Goal: Task Accomplishment & Management: Use online tool/utility

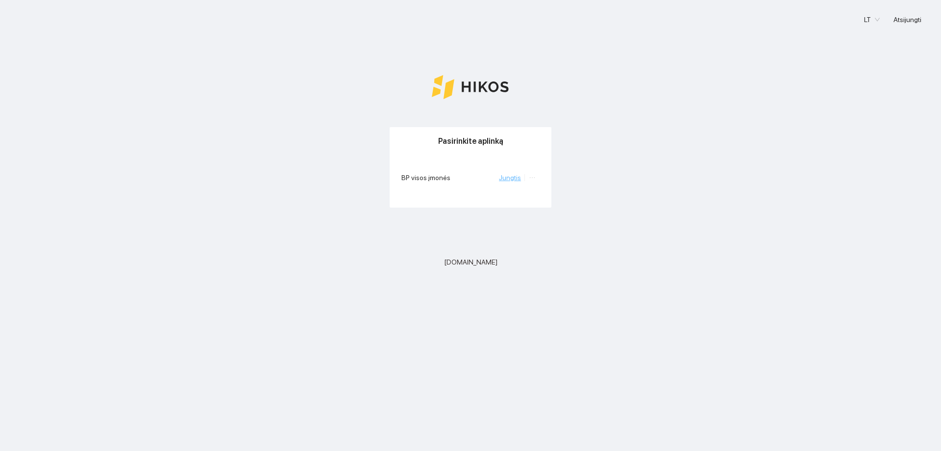
click at [506, 180] on link "Jungtis" at bounding box center [510, 178] width 22 height 8
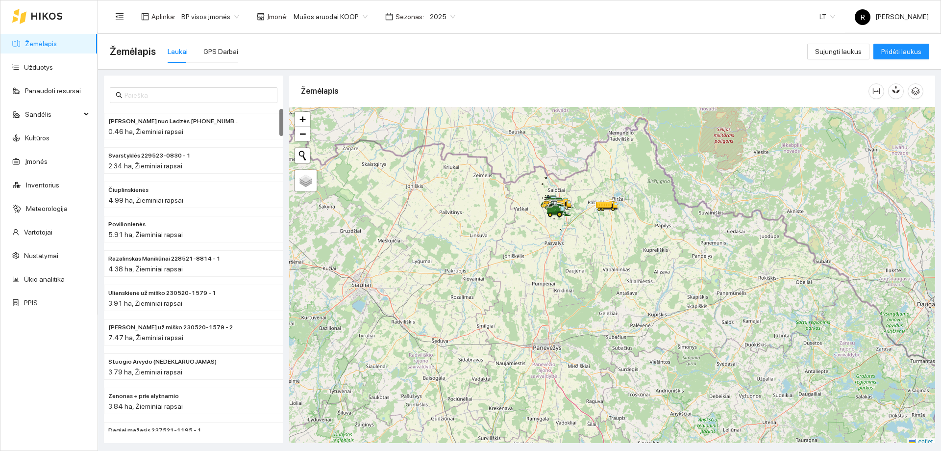
scroll to position [3, 0]
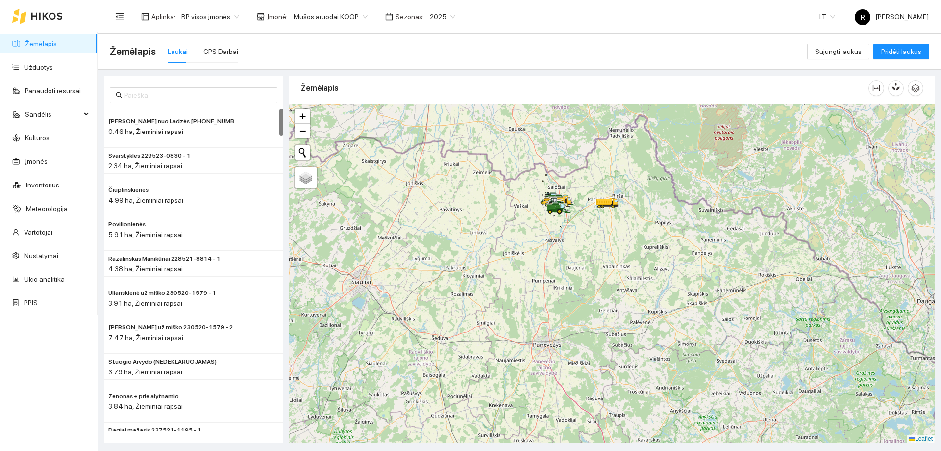
drag, startPoint x: 555, startPoint y: 195, endPoint x: 571, endPoint y: 289, distance: 95.5
click at [571, 289] on div at bounding box center [612, 273] width 646 height 339
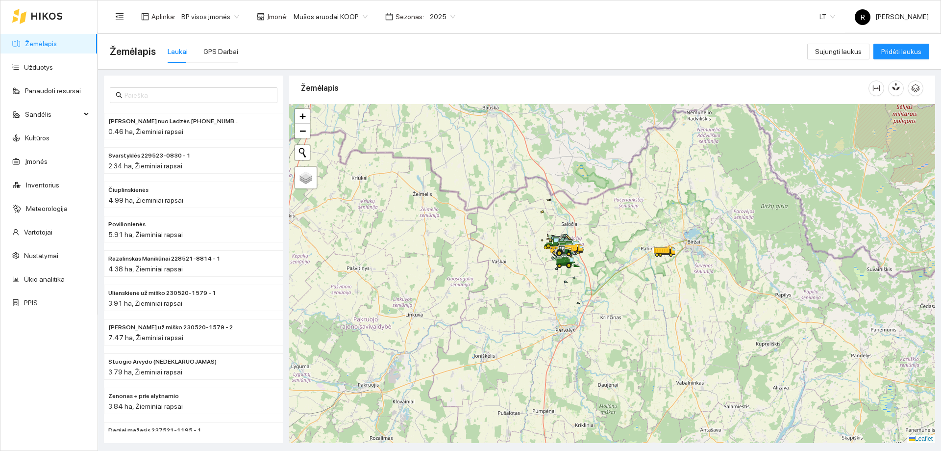
drag, startPoint x: 475, startPoint y: 240, endPoint x: 596, endPoint y: 268, distance: 124.2
click at [581, 268] on icon at bounding box center [566, 262] width 27 height 12
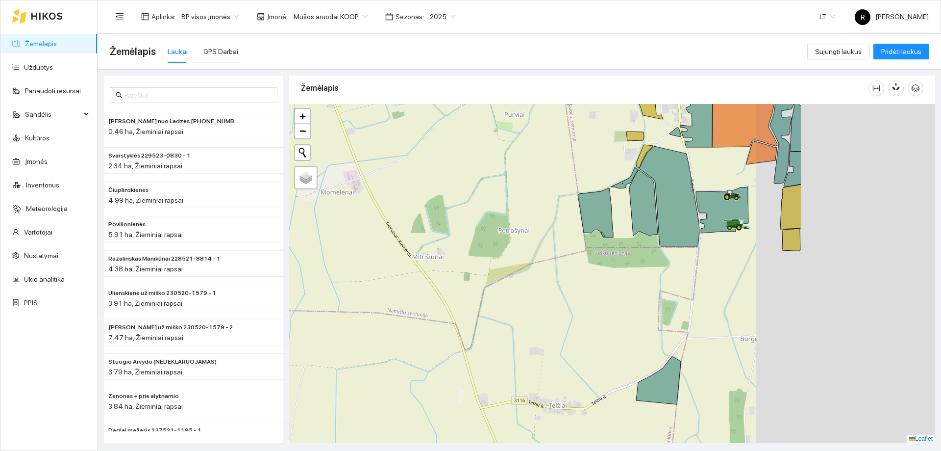
drag, startPoint x: 723, startPoint y: 255, endPoint x: 493, endPoint y: 234, distance: 231.4
click at [493, 234] on div at bounding box center [612, 273] width 646 height 339
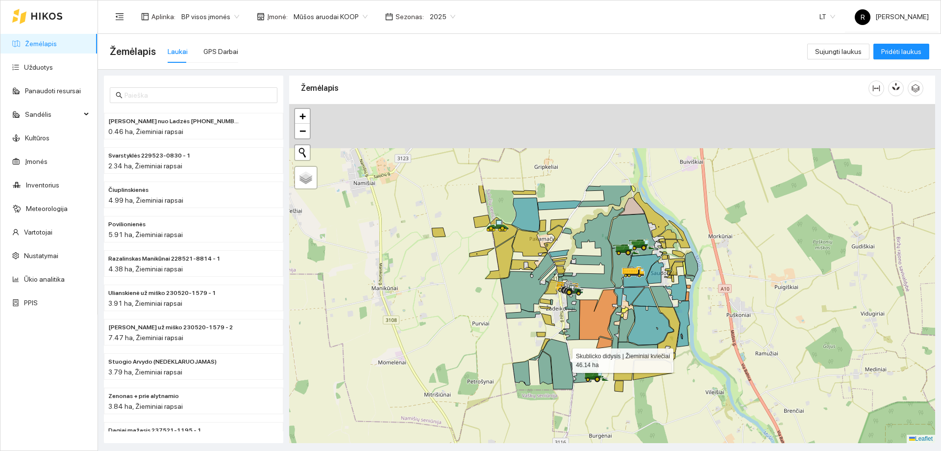
drag, startPoint x: 572, startPoint y: 257, endPoint x: 564, endPoint y: 355, distance: 98.4
click at [564, 355] on icon at bounding box center [558, 364] width 30 height 50
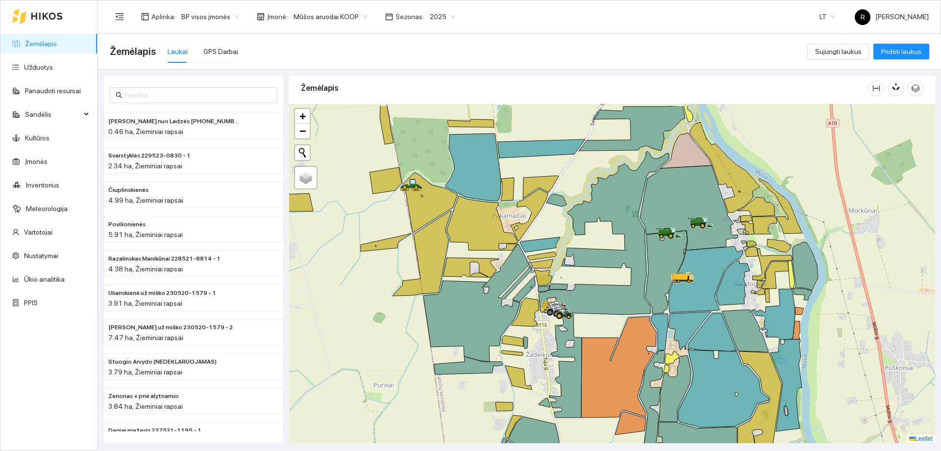
drag, startPoint x: 587, startPoint y: 269, endPoint x: 591, endPoint y: 309, distance: 40.8
click at [591, 309] on icon at bounding box center [604, 232] width 130 height 163
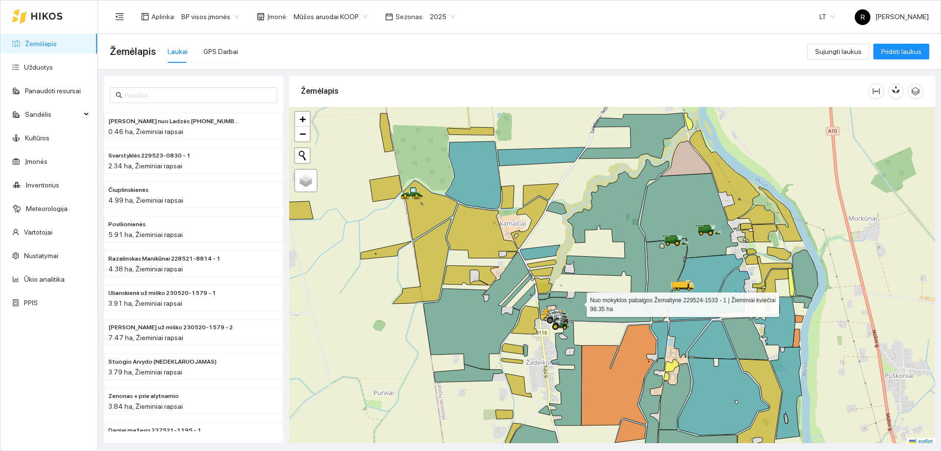
scroll to position [3, 0]
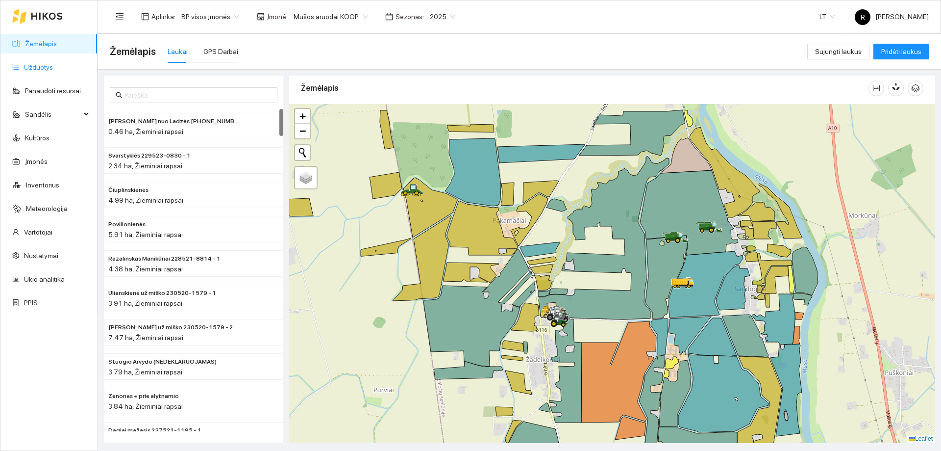
click at [32, 69] on link "Užduotys" at bounding box center [38, 67] width 29 height 8
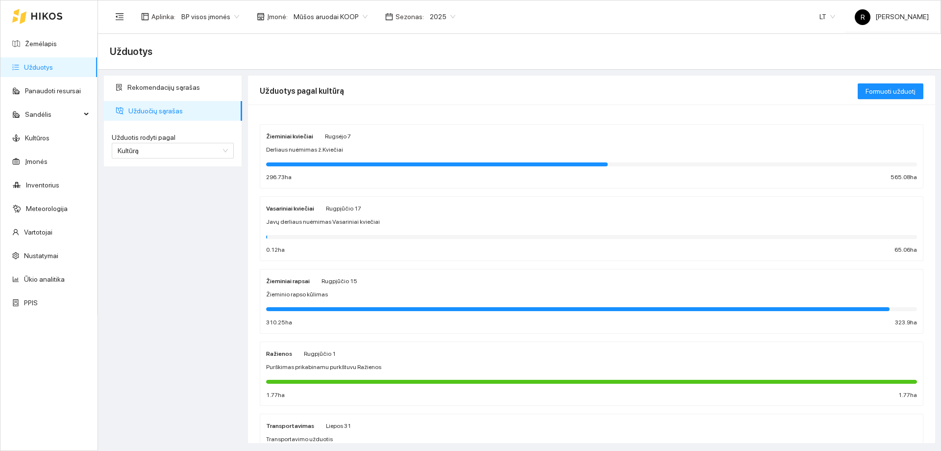
click at [301, 136] on strong "Žieminiai kviečiai" at bounding box center [289, 136] width 47 height 7
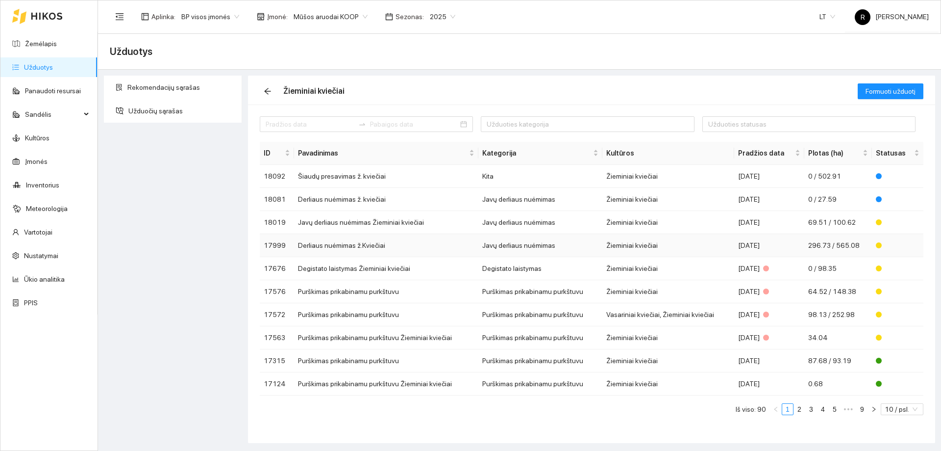
click at [530, 248] on td "Javų derliaus nuėmimas" at bounding box center [540, 245] width 124 height 23
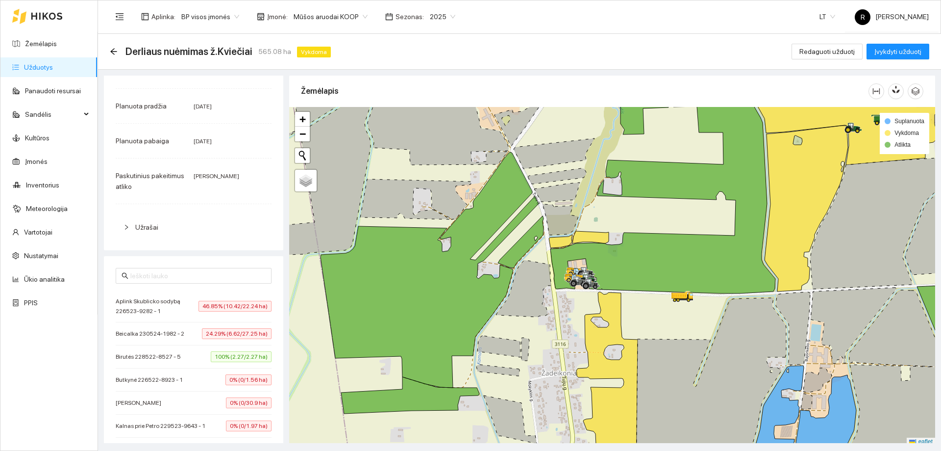
scroll to position [3, 0]
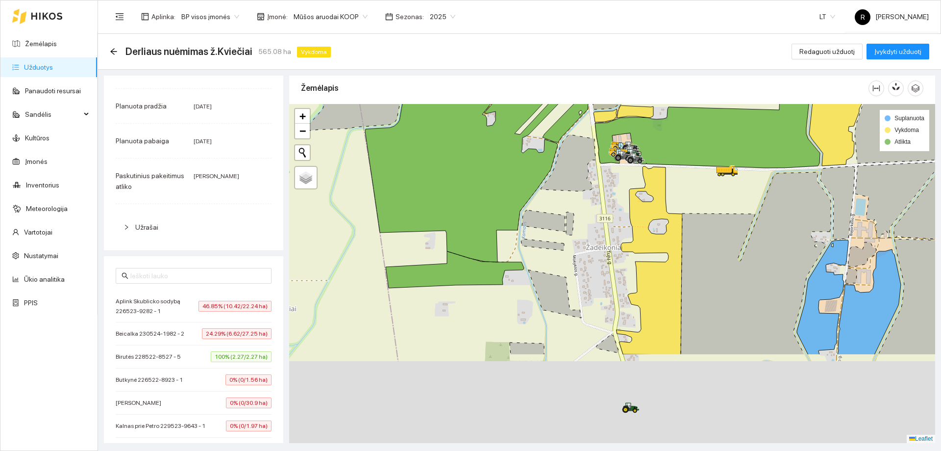
drag, startPoint x: 567, startPoint y: 263, endPoint x: 601, endPoint y: 174, distance: 95.1
click at [601, 175] on div at bounding box center [612, 273] width 646 height 339
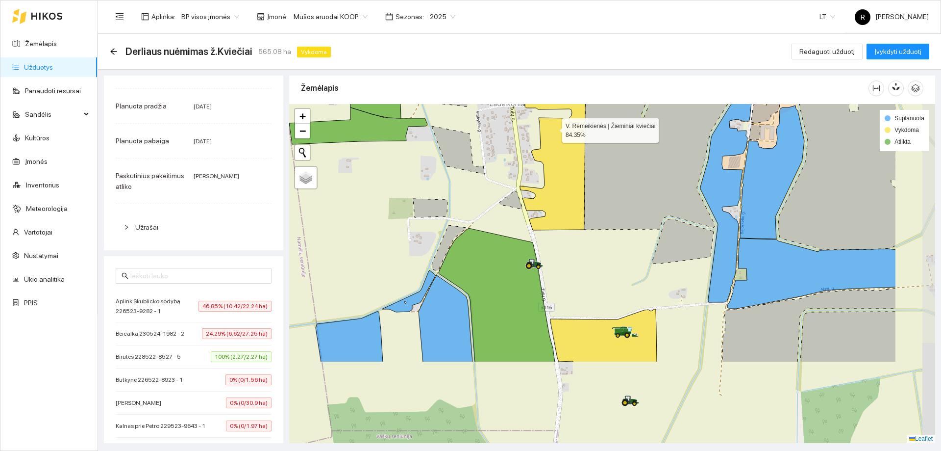
drag, startPoint x: 658, startPoint y: 245, endPoint x: 553, endPoint y: 129, distance: 155.5
click at [553, 129] on icon at bounding box center [553, 126] width 66 height 207
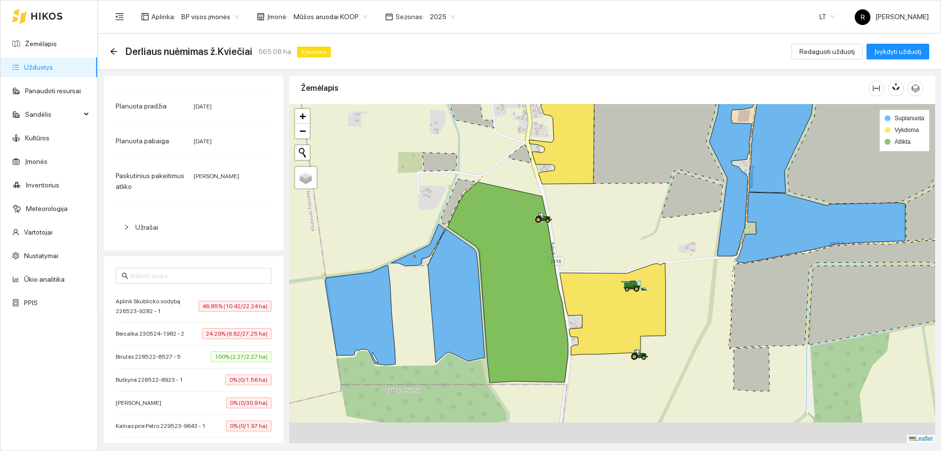
drag, startPoint x: 538, startPoint y: 230, endPoint x: 554, endPoint y: 165, distance: 67.2
click at [554, 165] on div at bounding box center [612, 273] width 646 height 339
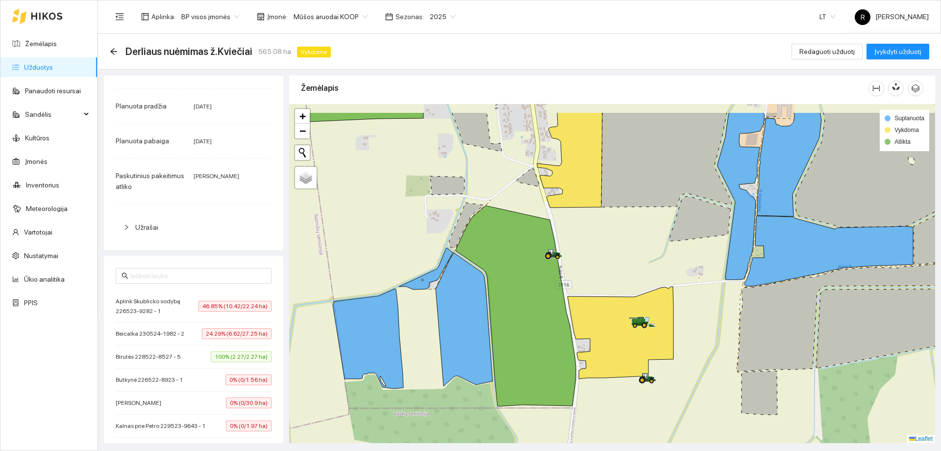
drag, startPoint x: 707, startPoint y: 236, endPoint x: 721, endPoint y: 362, distance: 127.2
click at [721, 370] on div at bounding box center [612, 273] width 646 height 339
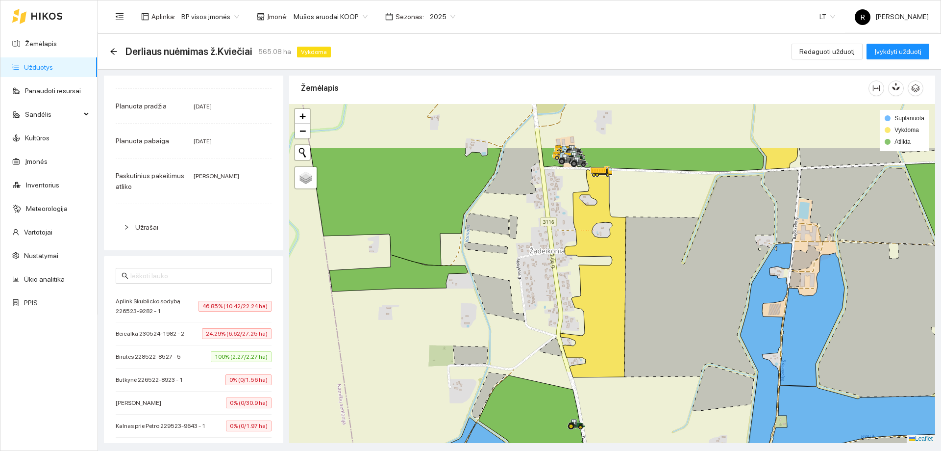
drag, startPoint x: 717, startPoint y: 303, endPoint x: 723, endPoint y: 349, distance: 46.0
click at [727, 381] on icon at bounding box center [723, 388] width 62 height 45
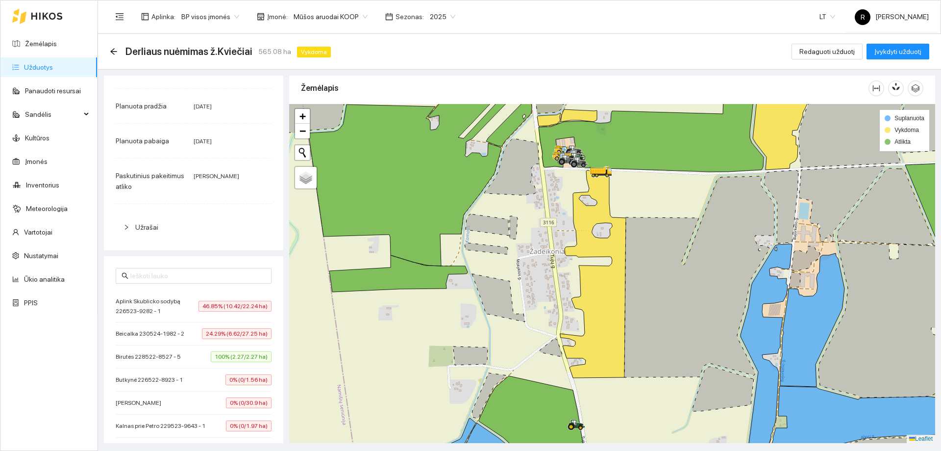
drag, startPoint x: 724, startPoint y: 323, endPoint x: 734, endPoint y: 375, distance: 53.1
click at [734, 375] on icon at bounding box center [700, 276] width 150 height 201
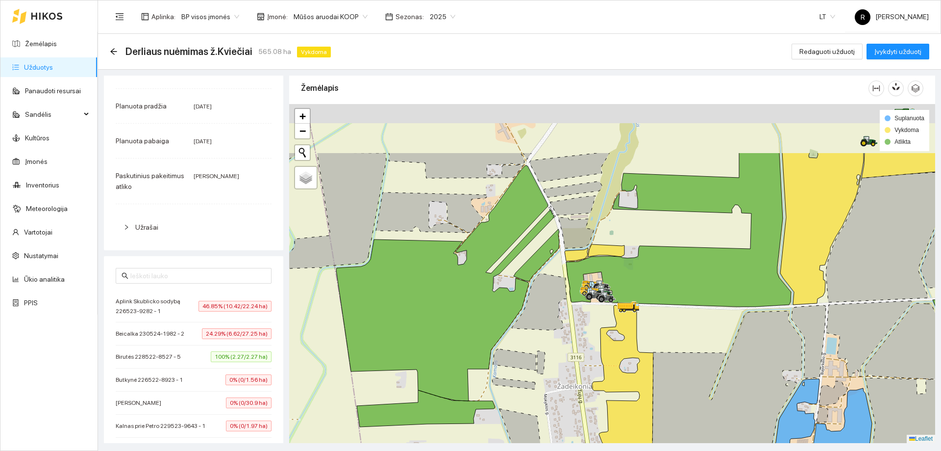
drag, startPoint x: 727, startPoint y: 269, endPoint x: 755, endPoint y: 244, distance: 38.2
click at [744, 351] on icon at bounding box center [727, 411] width 150 height 201
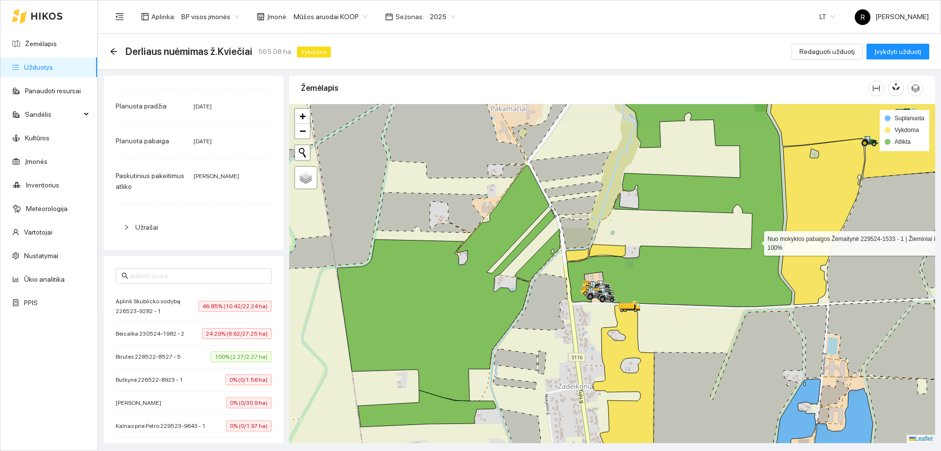
drag, startPoint x: 755, startPoint y: 241, endPoint x: 764, endPoint y: 301, distance: 60.5
click at [764, 301] on icon at bounding box center [679, 188] width 225 height 237
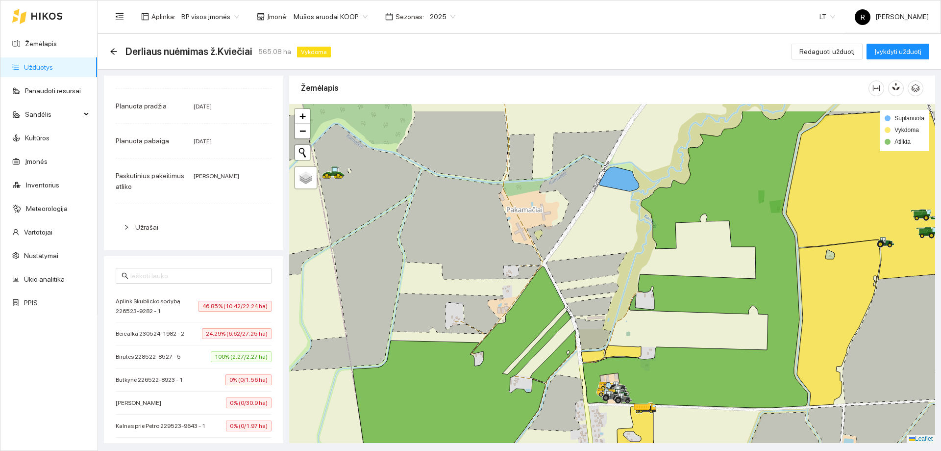
drag, startPoint x: 760, startPoint y: 271, endPoint x: 768, endPoint y: 314, distance: 43.4
click at [768, 314] on icon at bounding box center [705, 259] width 244 height 297
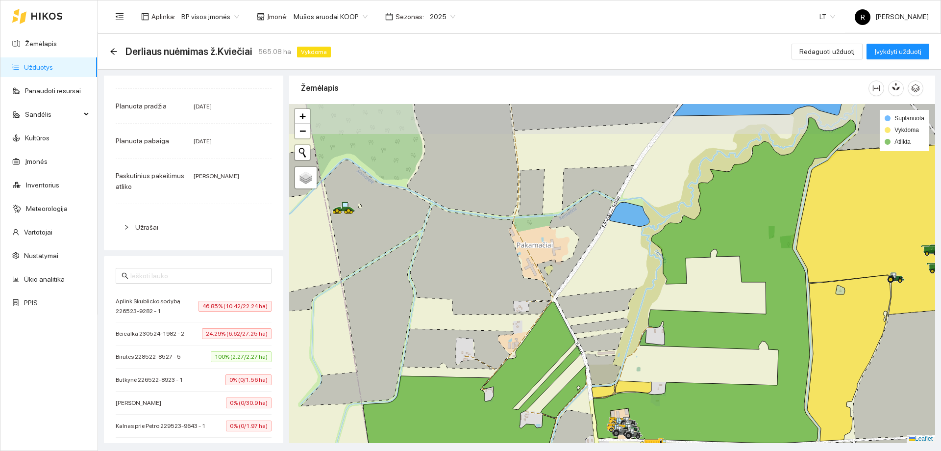
click at [763, 296] on div at bounding box center [612, 273] width 646 height 339
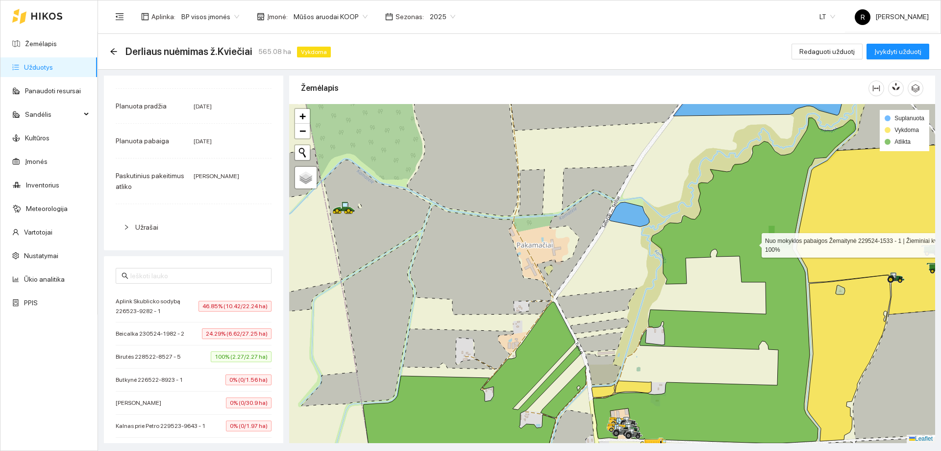
click at [754, 251] on icon at bounding box center [724, 280] width 263 height 325
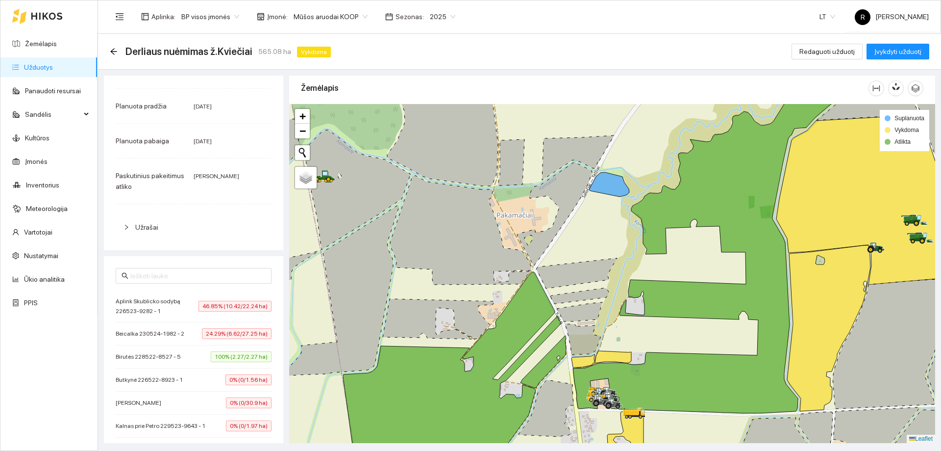
drag, startPoint x: 654, startPoint y: 220, endPoint x: 590, endPoint y: 103, distance: 133.8
click at [592, 97] on div "Žemėlapis" at bounding box center [612, 256] width 646 height 367
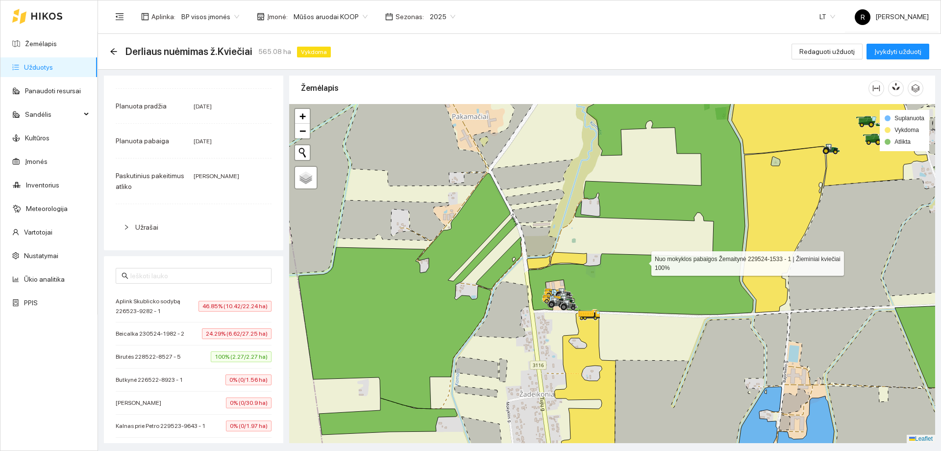
drag, startPoint x: 643, startPoint y: 261, endPoint x: 575, endPoint y: 202, distance: 90.3
click at [575, 202] on icon at bounding box center [640, 192] width 225 height 245
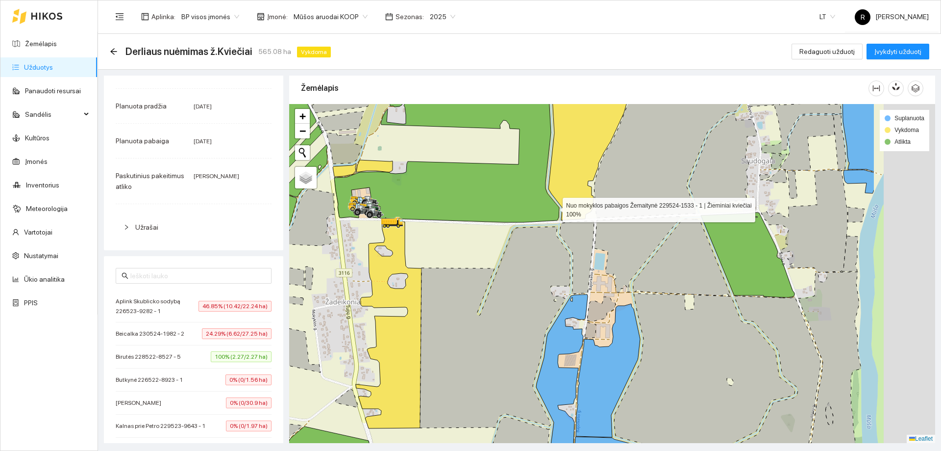
drag, startPoint x: 680, startPoint y: 240, endPoint x: 554, endPoint y: 207, distance: 130.2
click at [554, 207] on icon at bounding box center [446, 129] width 225 height 185
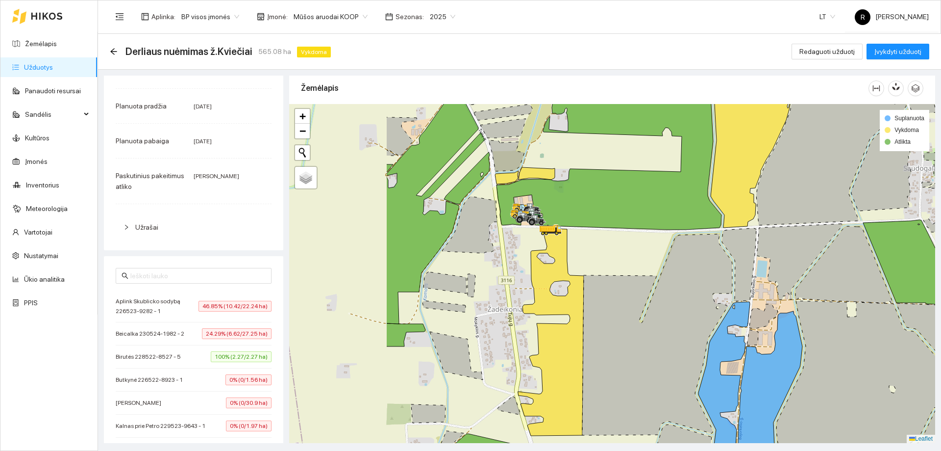
drag, startPoint x: 522, startPoint y: 224, endPoint x: 684, endPoint y: 231, distance: 162.4
click at [684, 231] on div at bounding box center [612, 273] width 646 height 339
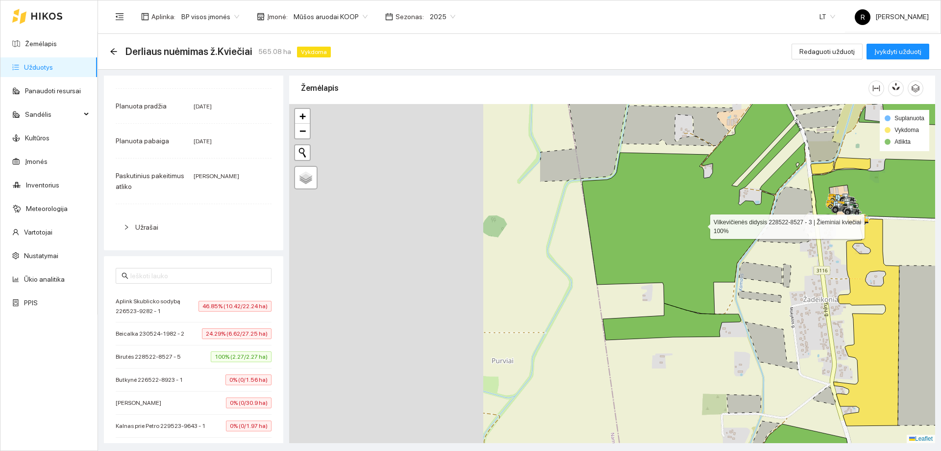
drag, startPoint x: 345, startPoint y: 230, endPoint x: 696, endPoint y: 221, distance: 351.1
click at [696, 221] on icon at bounding box center [691, 195] width 218 height 235
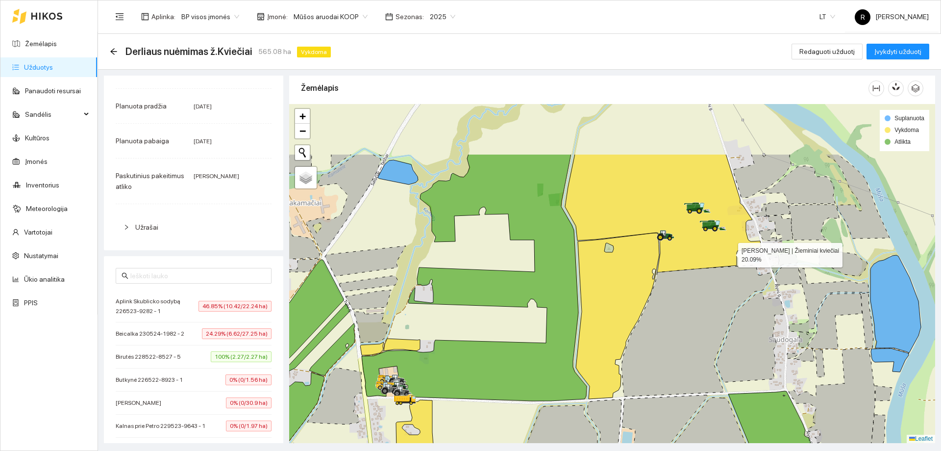
drag, startPoint x: 738, startPoint y: 195, endPoint x: 729, endPoint y: 252, distance: 58.0
click at [729, 252] on icon at bounding box center [663, 213] width 196 height 118
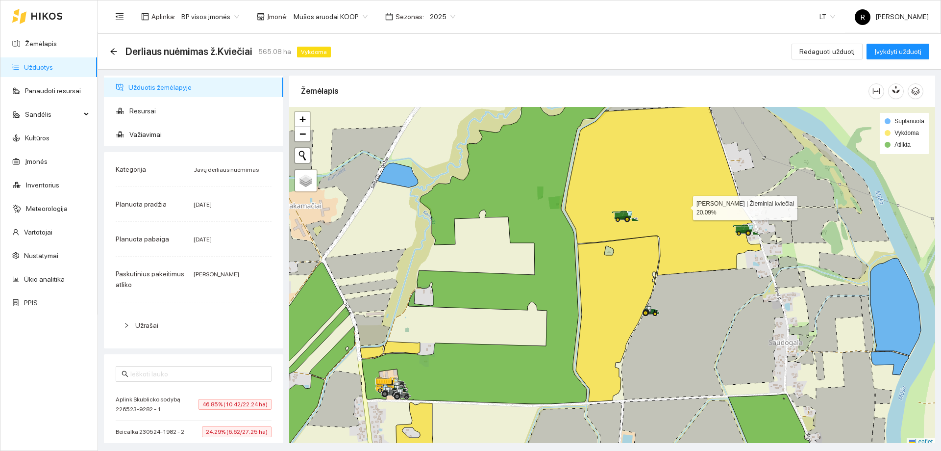
scroll to position [3, 0]
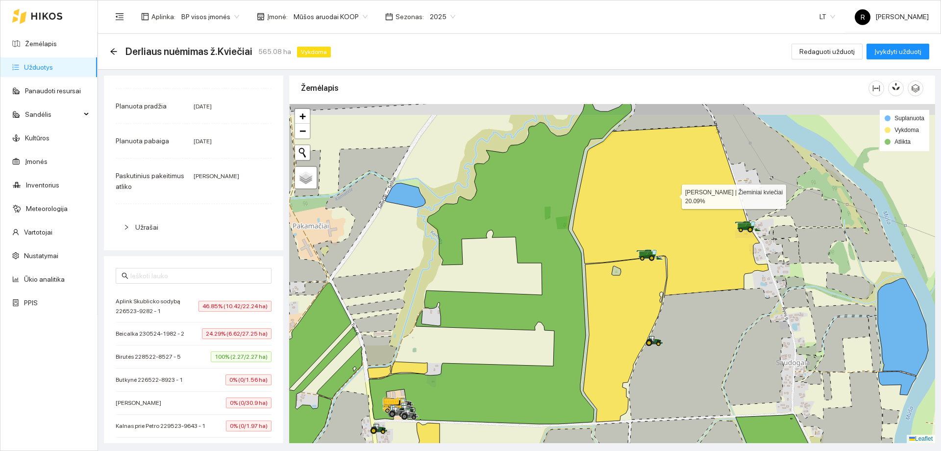
drag, startPoint x: 670, startPoint y: 184, endPoint x: 685, endPoint y: 217, distance: 36.8
click at [685, 217] on icon at bounding box center [671, 210] width 196 height 170
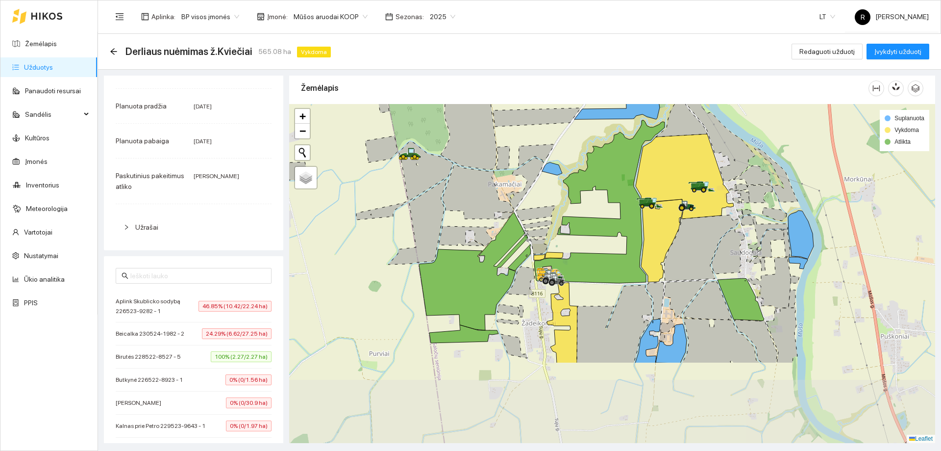
drag, startPoint x: 662, startPoint y: 376, endPoint x: 686, endPoint y: 260, distance: 118.6
click at [686, 260] on icon at bounding box center [701, 248] width 75 height 66
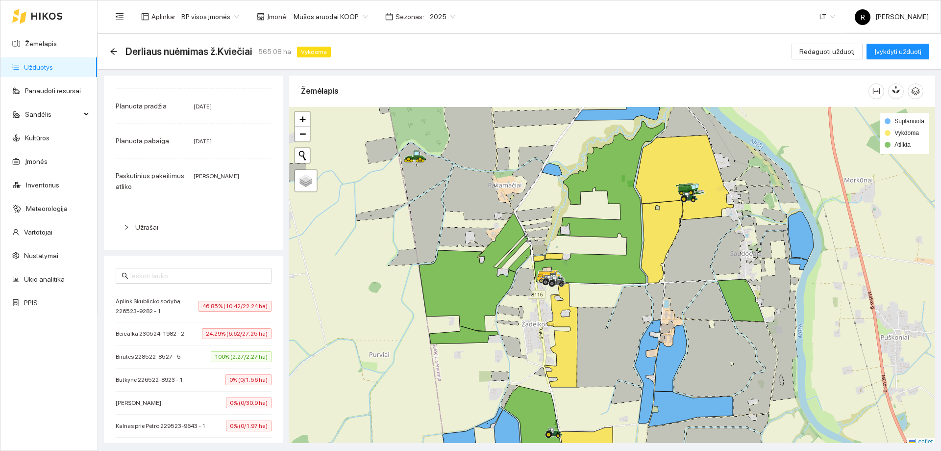
scroll to position [3, 0]
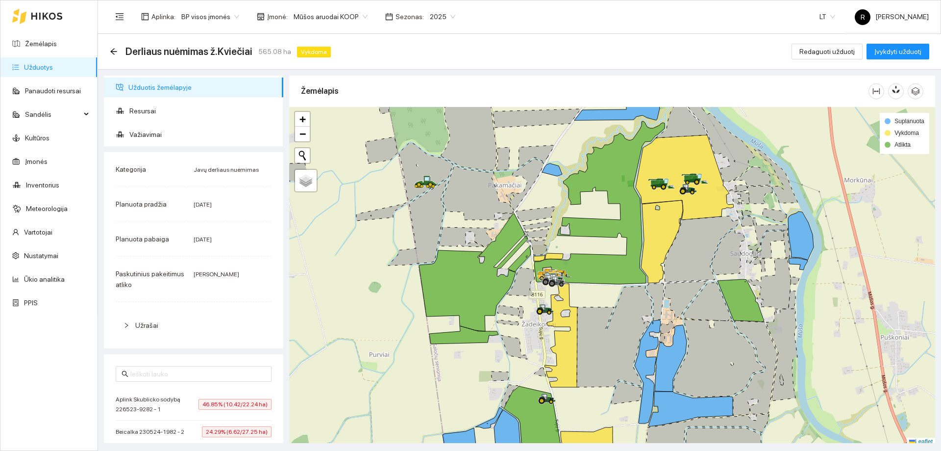
scroll to position [3, 0]
